Goal: Transaction & Acquisition: Download file/media

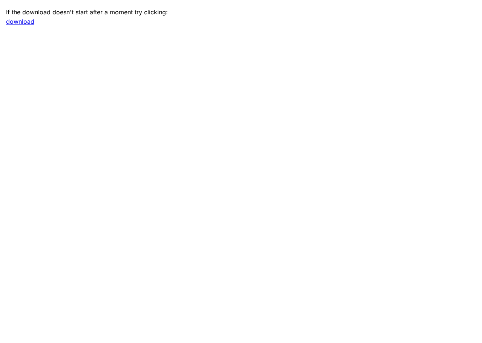
click at [20, 23] on link "download" at bounding box center [20, 22] width 28 height 8
click at [125, 50] on main "If the download doesn't start after a moment try clicking: download" at bounding box center [241, 171] width 482 height 343
drag, startPoint x: 211, startPoint y: 75, endPoint x: 162, endPoint y: 57, distance: 52.6
click at [193, 68] on main "If the download doesn't start after a moment try clicking: download" at bounding box center [241, 171] width 482 height 343
click at [28, 22] on link "download" at bounding box center [20, 22] width 28 height 8
